Goal: Share content

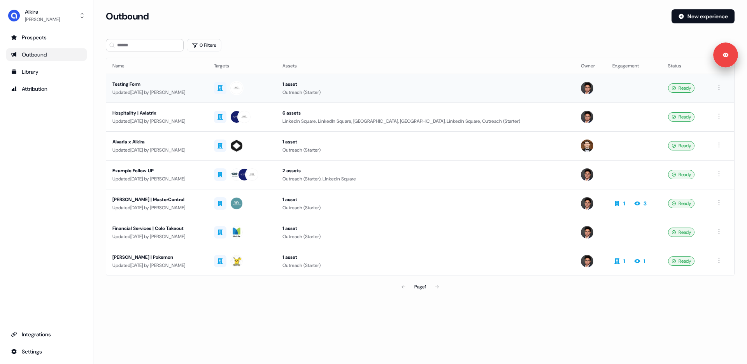
click at [189, 84] on div "Testing Form" at bounding box center [156, 84] width 89 height 8
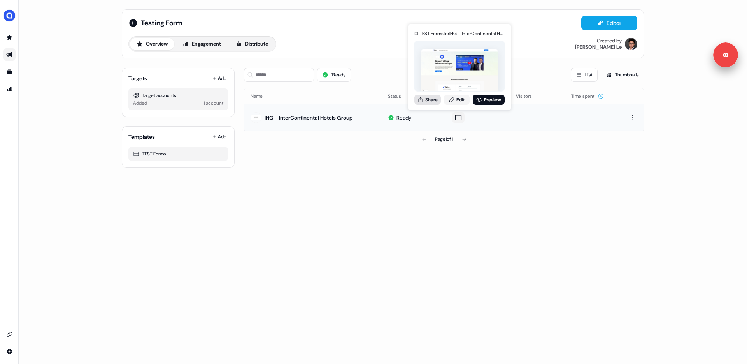
click at [432, 99] on button "Share" at bounding box center [428, 100] width 26 height 10
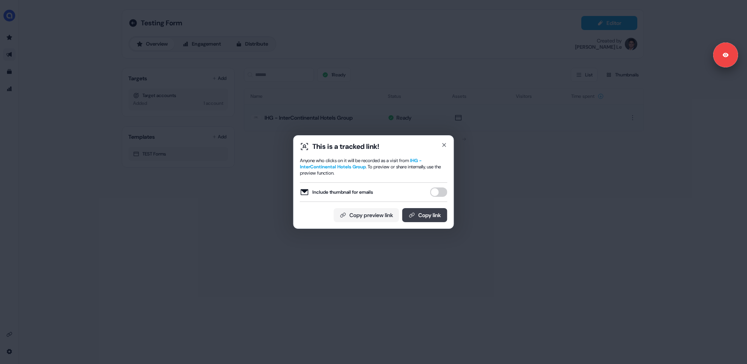
click at [414, 215] on button "Copy link" at bounding box center [424, 215] width 45 height 14
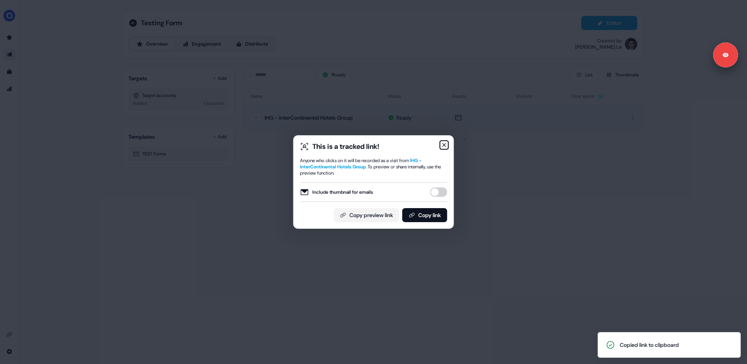
click at [445, 145] on icon "button" at bounding box center [444, 145] width 6 height 6
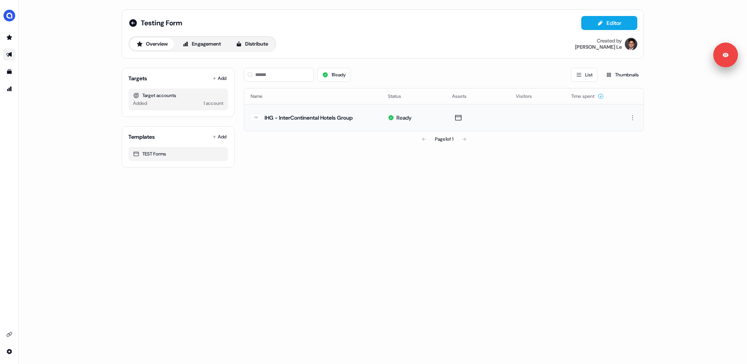
click at [299, 252] on div "Testing Form Editor Overview Engagement Distribute Created by [PERSON_NAME] Tar…" at bounding box center [383, 182] width 729 height 364
click at [134, 25] on icon at bounding box center [133, 23] width 8 height 8
